Goal: Task Accomplishment & Management: Use online tool/utility

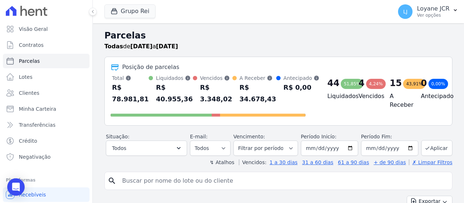
select select
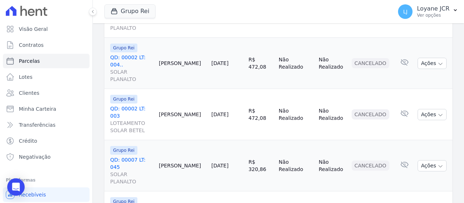
scroll to position [921, 0]
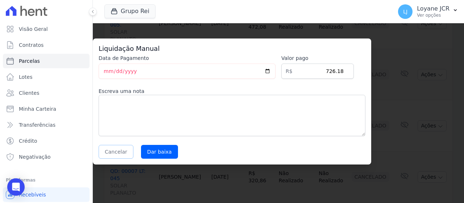
drag, startPoint x: 118, startPoint y: 149, endPoint x: 129, endPoint y: 148, distance: 10.9
click at [120, 148] on button "Cancelar" at bounding box center [116, 152] width 35 height 14
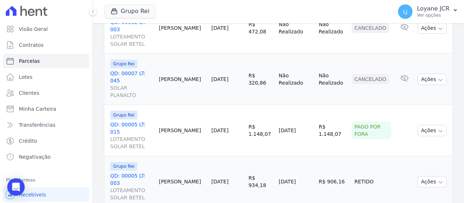
scroll to position [1030, 0]
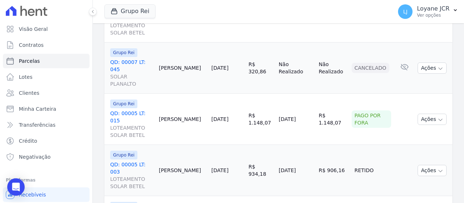
select select
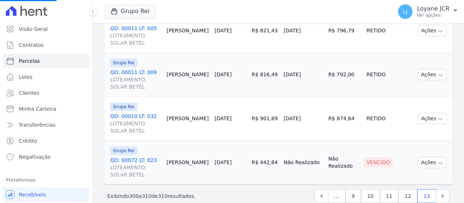
scroll to position [498, 0]
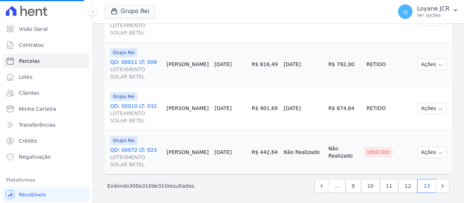
click at [401, 192] on div "‹ Anterior Exibindo 300 a 310 de 310 resultados. … 9 10 11 12 13" at bounding box center [278, 185] width 348 height 23
click at [404, 183] on link "12" at bounding box center [407, 186] width 19 height 14
select select
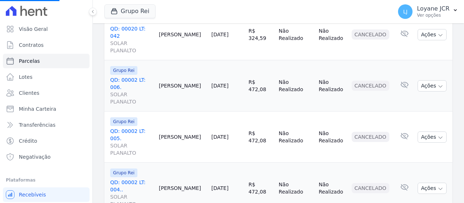
scroll to position [942, 0]
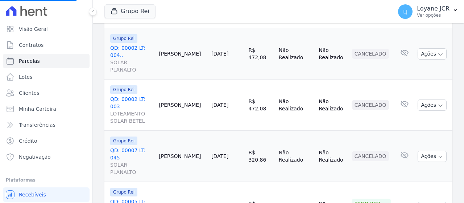
select select
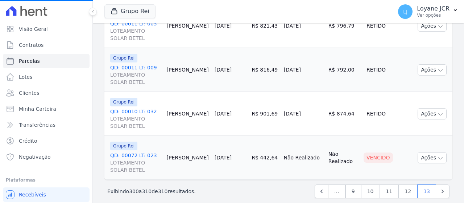
scroll to position [498, 0]
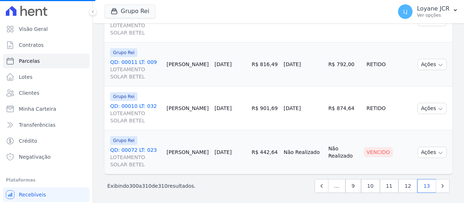
select select
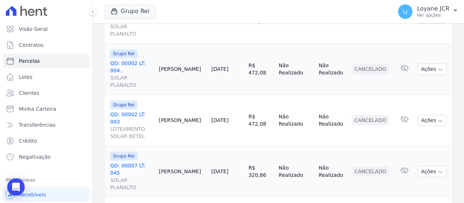
scroll to position [942, 0]
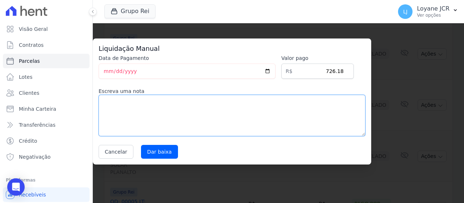
click at [291, 111] on textarea at bounding box center [232, 115] width 267 height 41
type textarea "p"
type textarea "PAGO POR FORA"
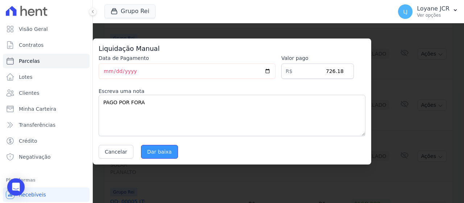
click at [155, 145] on input "Dar baixa" at bounding box center [159, 152] width 37 height 14
select select
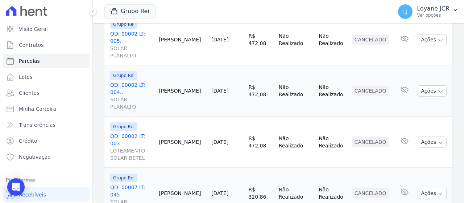
scroll to position [885, 0]
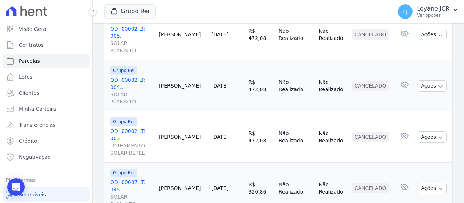
scroll to position [958, 0]
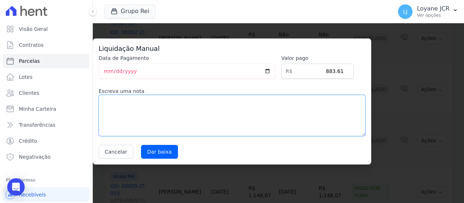
click at [283, 117] on textarea at bounding box center [232, 115] width 267 height 41
type textarea "PAGO POR FORA"
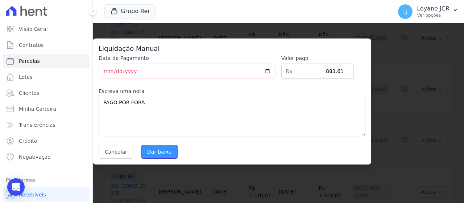
click at [149, 153] on input "Dar baixa" at bounding box center [159, 152] width 37 height 14
select select
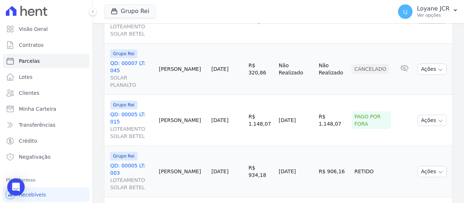
scroll to position [1030, 0]
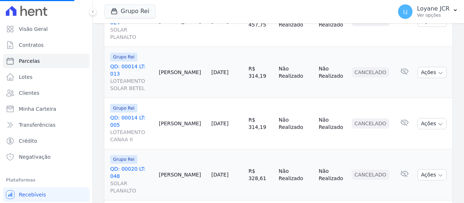
scroll to position [551, 0]
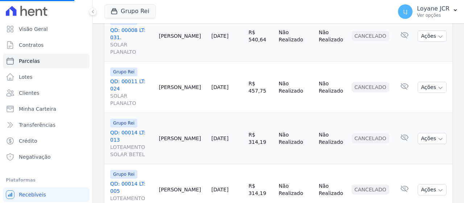
select select
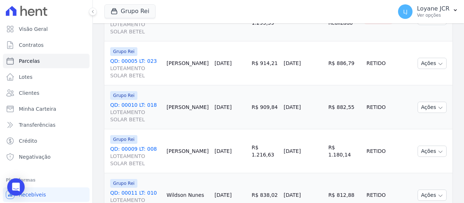
scroll to position [181, 0]
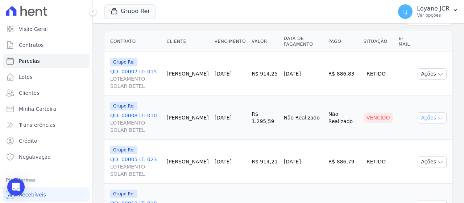
click at [428, 113] on button "Ações" at bounding box center [431, 117] width 29 height 11
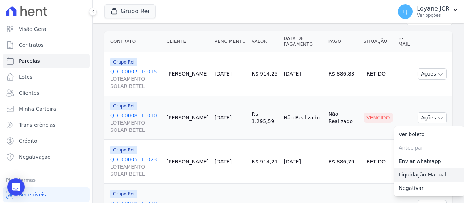
click at [405, 173] on link "Liquidação Manual" at bounding box center [429, 174] width 70 height 13
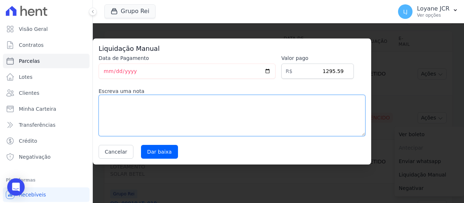
click at [302, 113] on textarea at bounding box center [232, 115] width 267 height 41
type textarea "PAGO POR FORA"
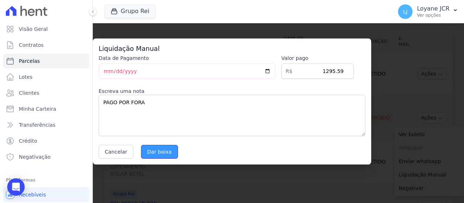
click at [168, 148] on input "Dar baixa" at bounding box center [159, 152] width 37 height 14
select select
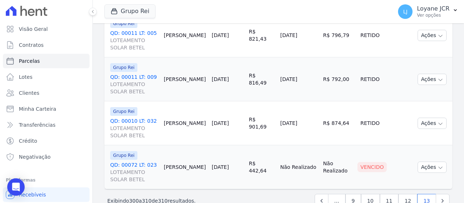
scroll to position [498, 0]
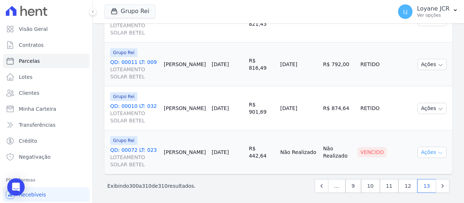
click at [428, 151] on button "Ações" at bounding box center [431, 151] width 29 height 11
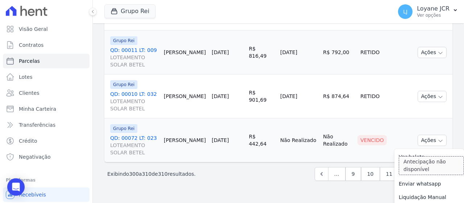
scroll to position [523, 0]
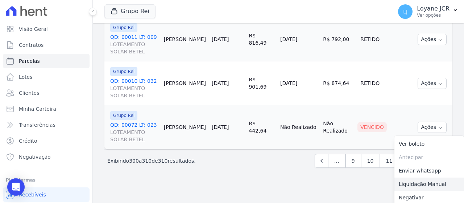
click at [409, 179] on link "Liquidação Manual" at bounding box center [429, 183] width 70 height 13
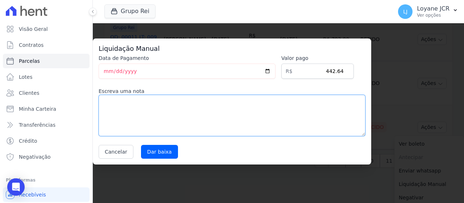
click at [179, 121] on textarea at bounding box center [232, 115] width 267 height 41
type textarea "PAGO POR FORA"
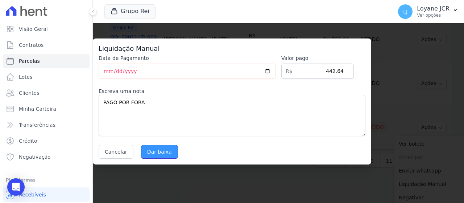
click at [153, 152] on input "Dar baixa" at bounding box center [159, 152] width 37 height 14
select select
